Goal: Transaction & Acquisition: Download file/media

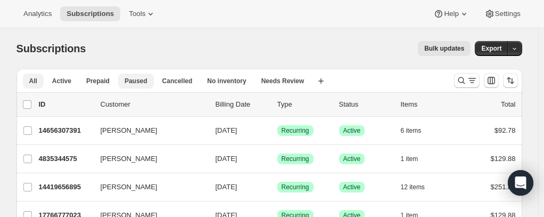
drag, startPoint x: 62, startPoint y: 82, endPoint x: 133, endPoint y: 87, distance: 71.0
click at [62, 81] on span "Active" at bounding box center [61, 81] width 19 height 9
click at [522, 46] on button "button" at bounding box center [514, 48] width 15 height 15
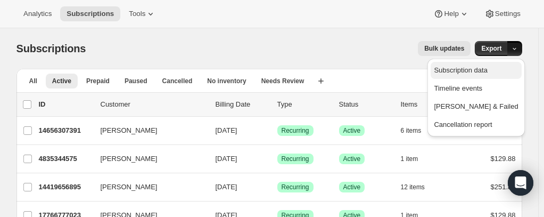
click at [487, 71] on span "Subscription data" at bounding box center [460, 70] width 53 height 8
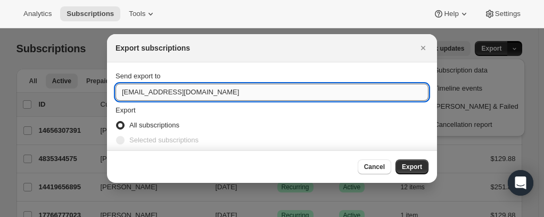
click at [133, 94] on input "[EMAIL_ADDRESS][DOMAIN_NAME]" at bounding box center [271, 92] width 313 height 17
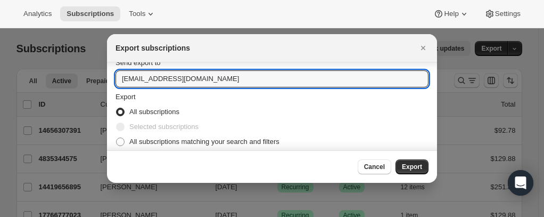
scroll to position [20, 0]
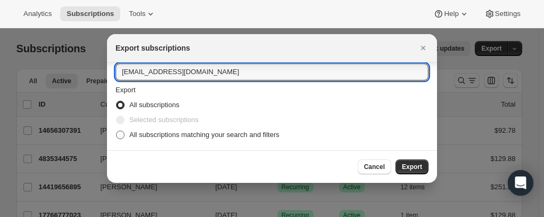
type input "[EMAIL_ADDRESS][DOMAIN_NAME]"
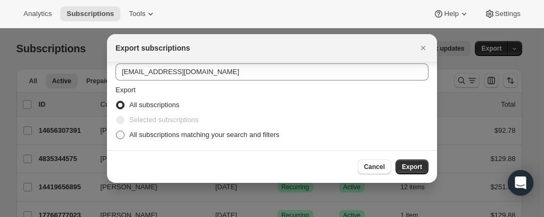
click at [121, 136] on span ":ra:" at bounding box center [120, 134] width 9 height 9
click at [117, 131] on input "All subscriptions matching your search and filters" at bounding box center [116, 130] width 1 height 1
radio input "true"
click at [405, 164] on span "Export" at bounding box center [412, 166] width 20 height 9
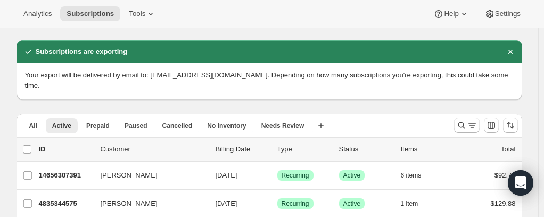
scroll to position [53, 0]
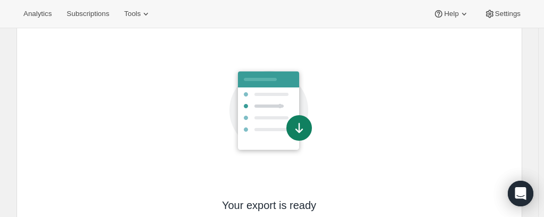
scroll to position [106, 0]
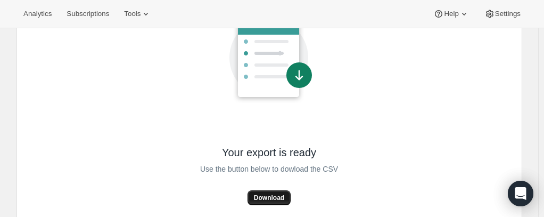
click at [276, 196] on span "Download" at bounding box center [269, 197] width 30 height 9
